Goal: Check status: Check status

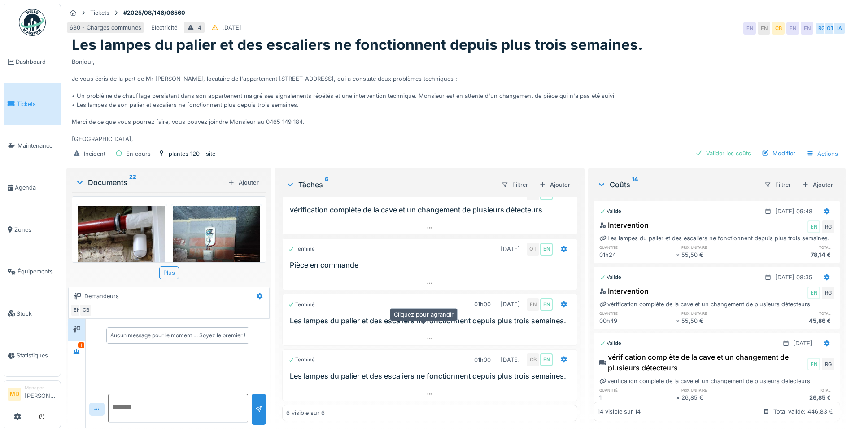
scroll to position [7, 0]
click at [77, 347] on div at bounding box center [76, 351] width 7 height 9
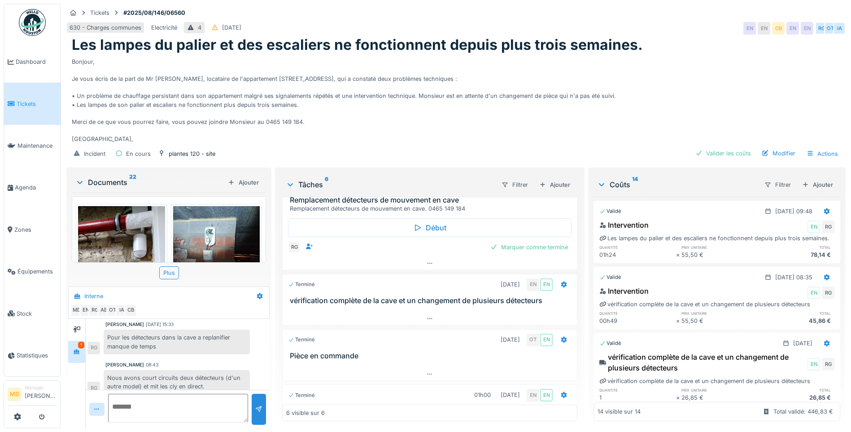
scroll to position [92, 0]
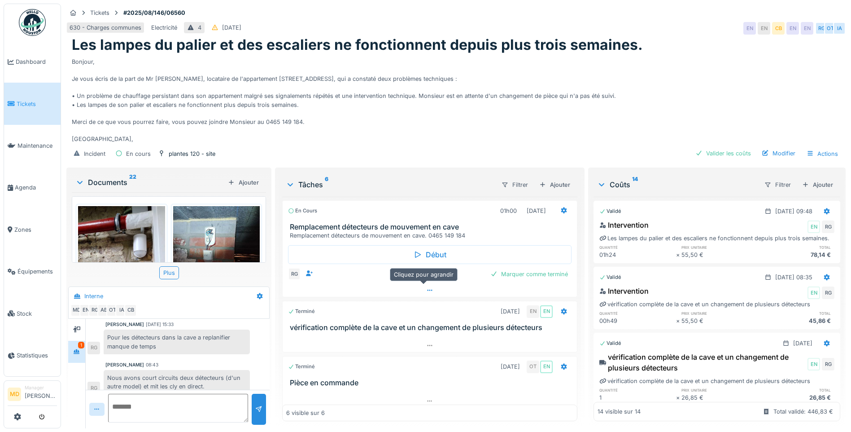
click at [426, 287] on icon at bounding box center [429, 290] width 7 height 6
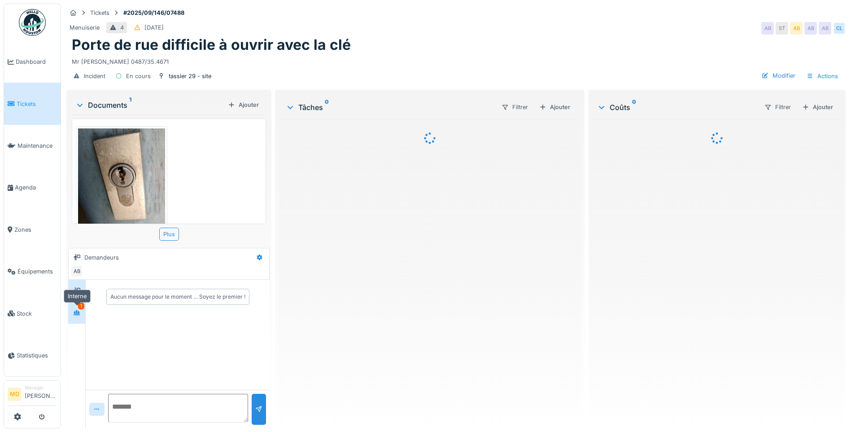
click at [75, 314] on icon at bounding box center [76, 313] width 7 height 6
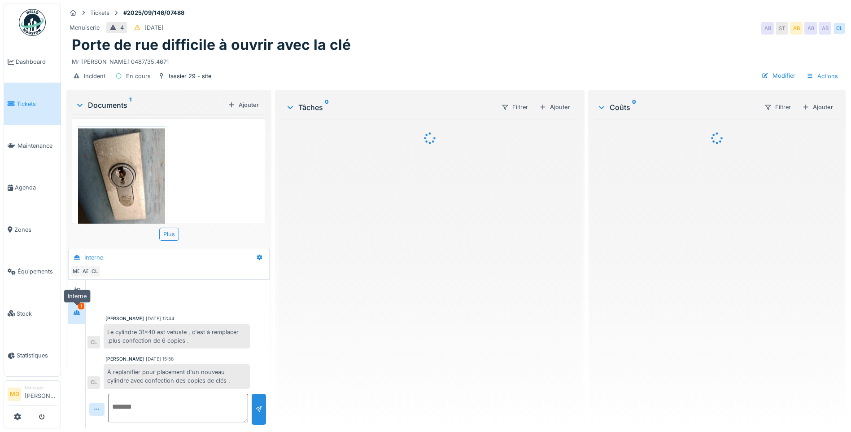
scroll to position [52, 0]
